Goal: Navigation & Orientation: Find specific page/section

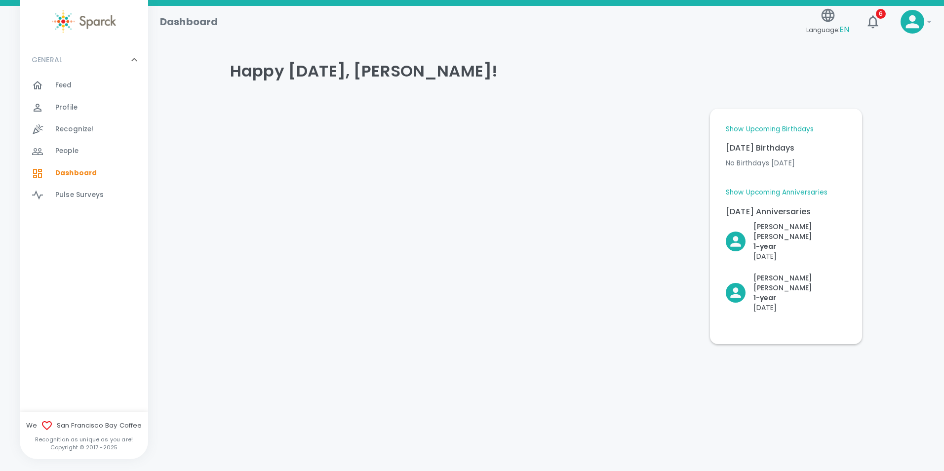
click at [83, 109] on div "Profile 0" at bounding box center [101, 108] width 93 height 14
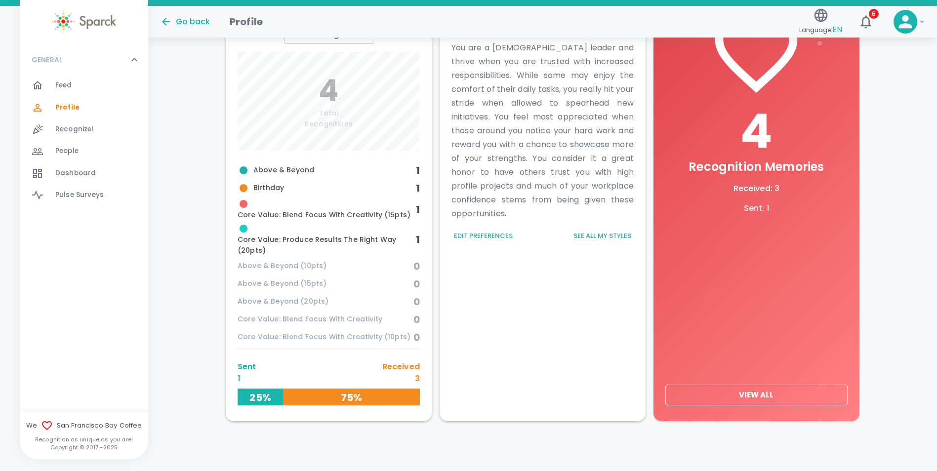
scroll to position [353, 0]
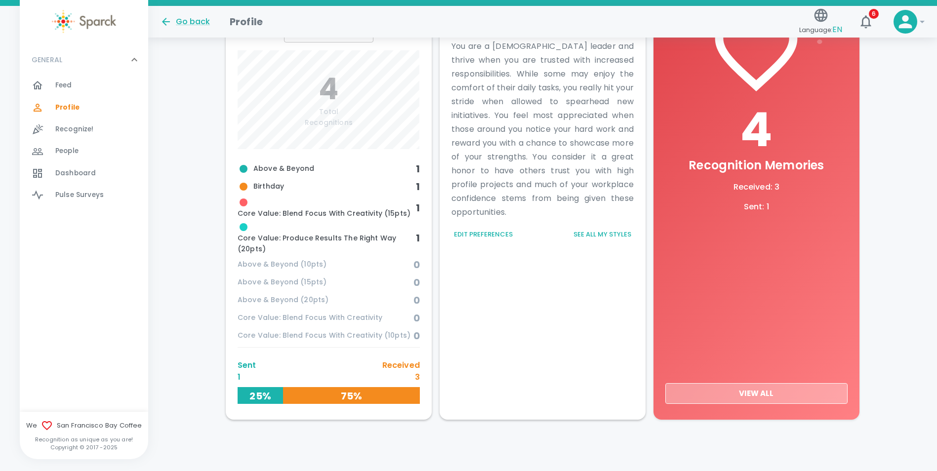
click at [800, 386] on button "View All" at bounding box center [756, 393] width 182 height 21
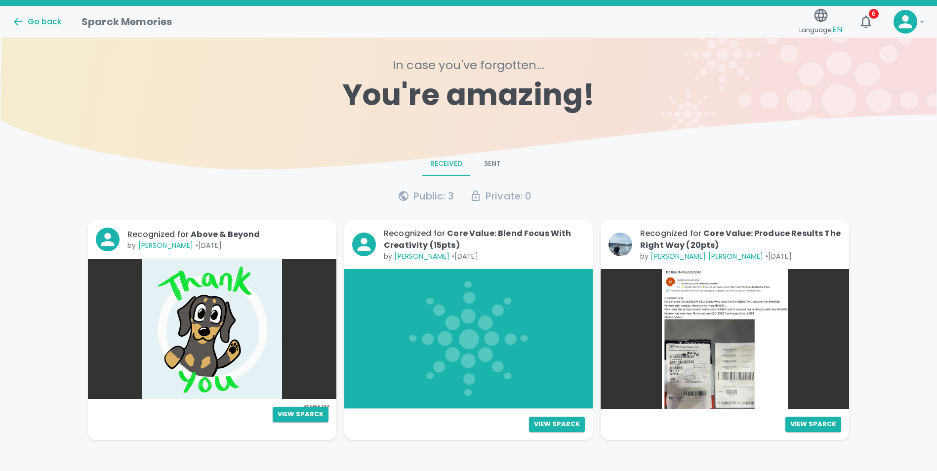
click at [751, 307] on img at bounding box center [725, 339] width 248 height 140
click at [828, 429] on button "View Sparck" at bounding box center [813, 424] width 56 height 15
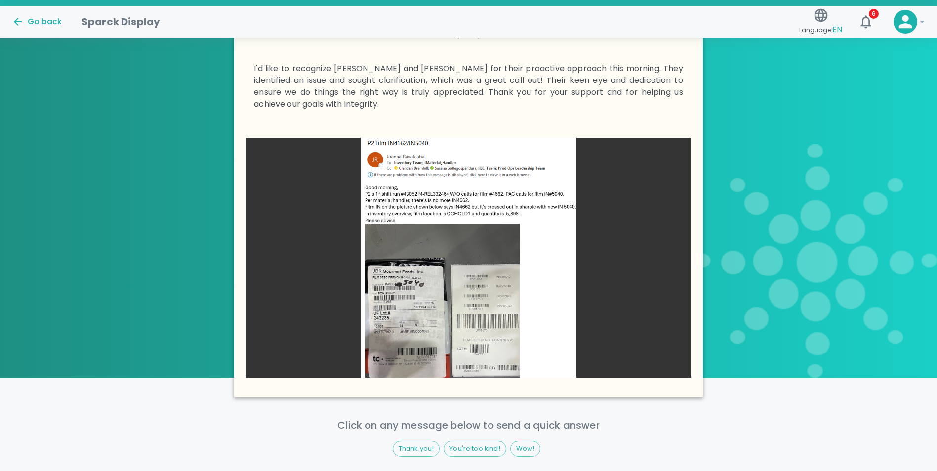
scroll to position [346, 0]
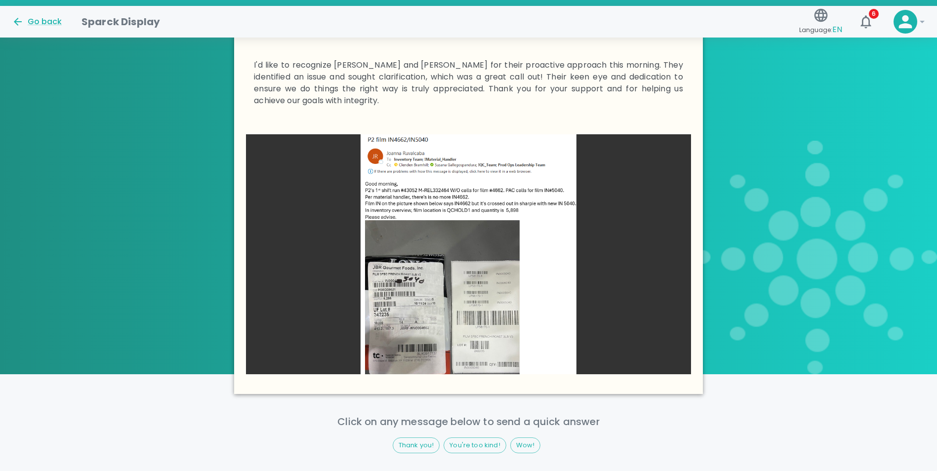
click at [437, 228] on img at bounding box center [468, 254] width 445 height 240
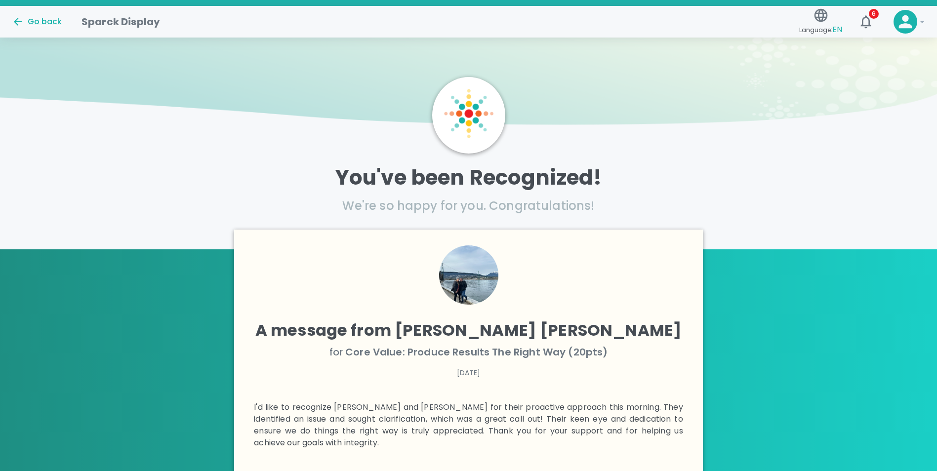
scroll to position [0, 0]
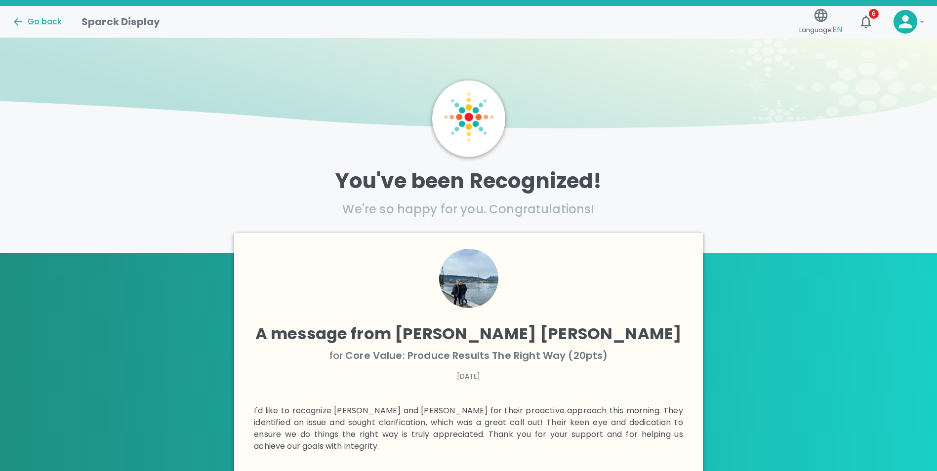
click at [38, 19] on div "Go back" at bounding box center [37, 22] width 50 height 12
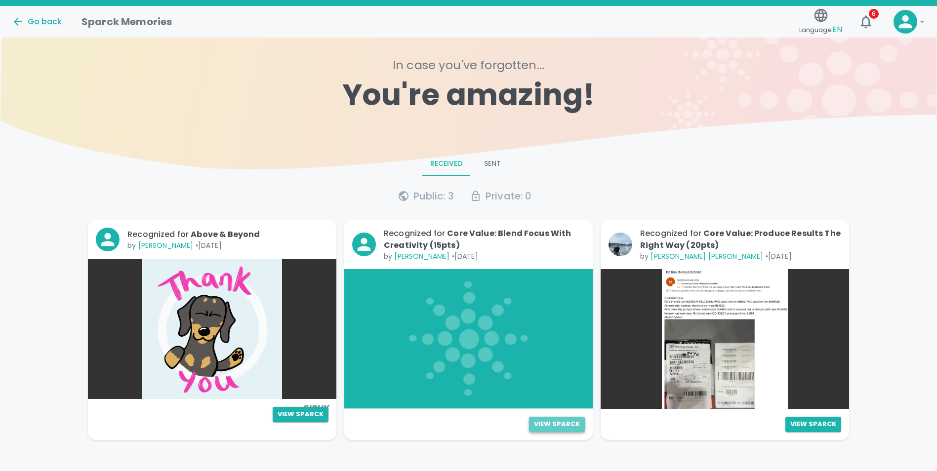
click at [565, 426] on button "View Sparck" at bounding box center [557, 424] width 56 height 15
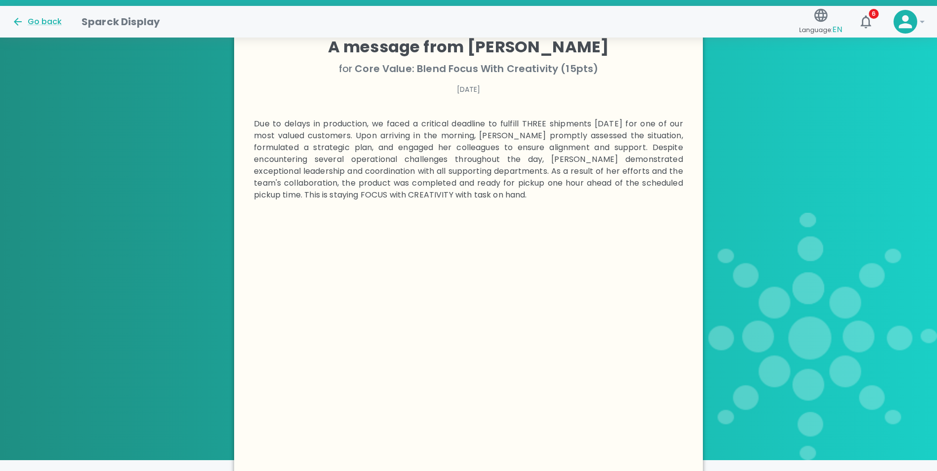
scroll to position [593, 0]
